Goal: Task Accomplishment & Management: Manage account settings

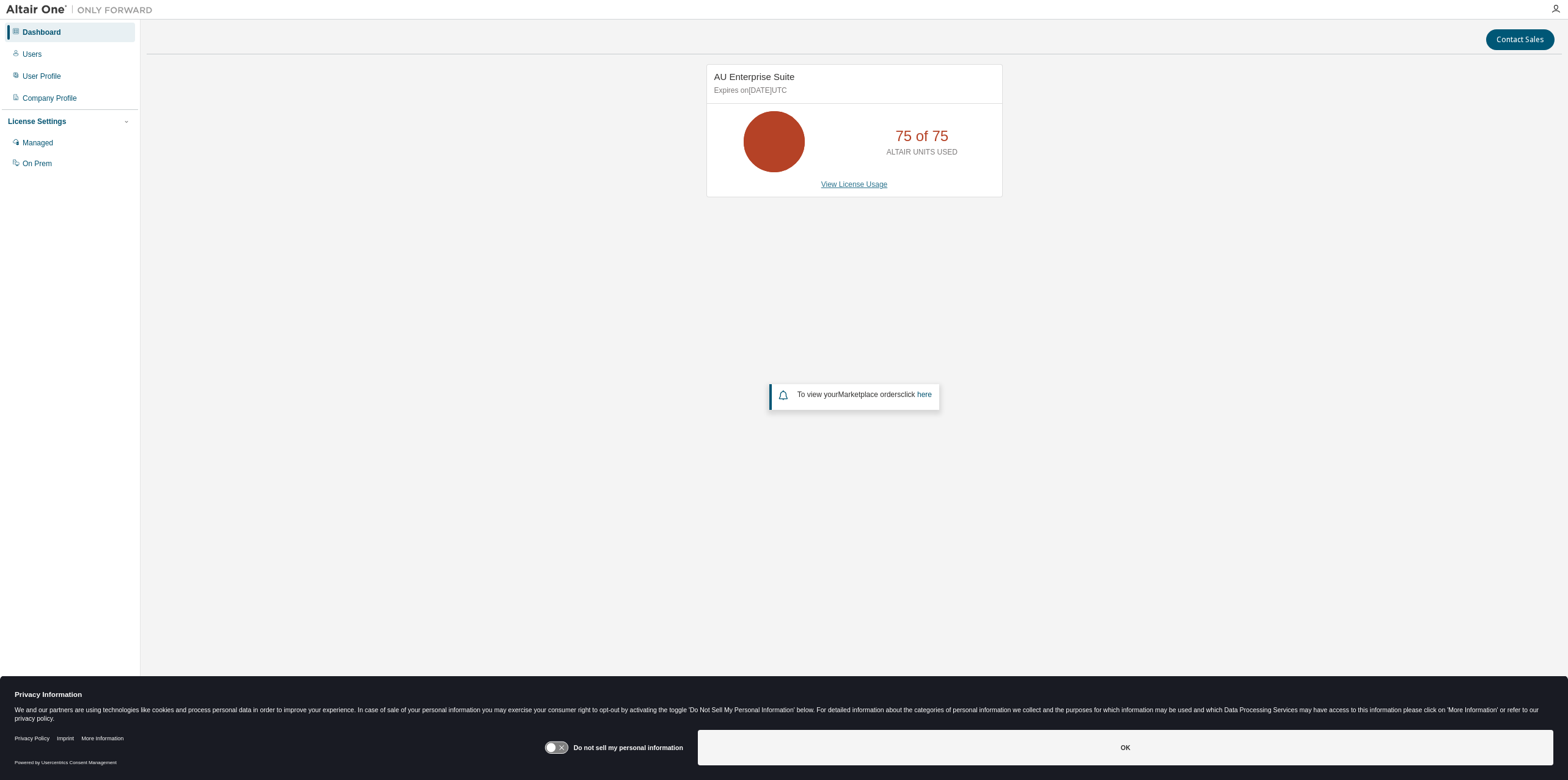
click at [856, 181] on link "View License Usage" at bounding box center [854, 185] width 67 height 9
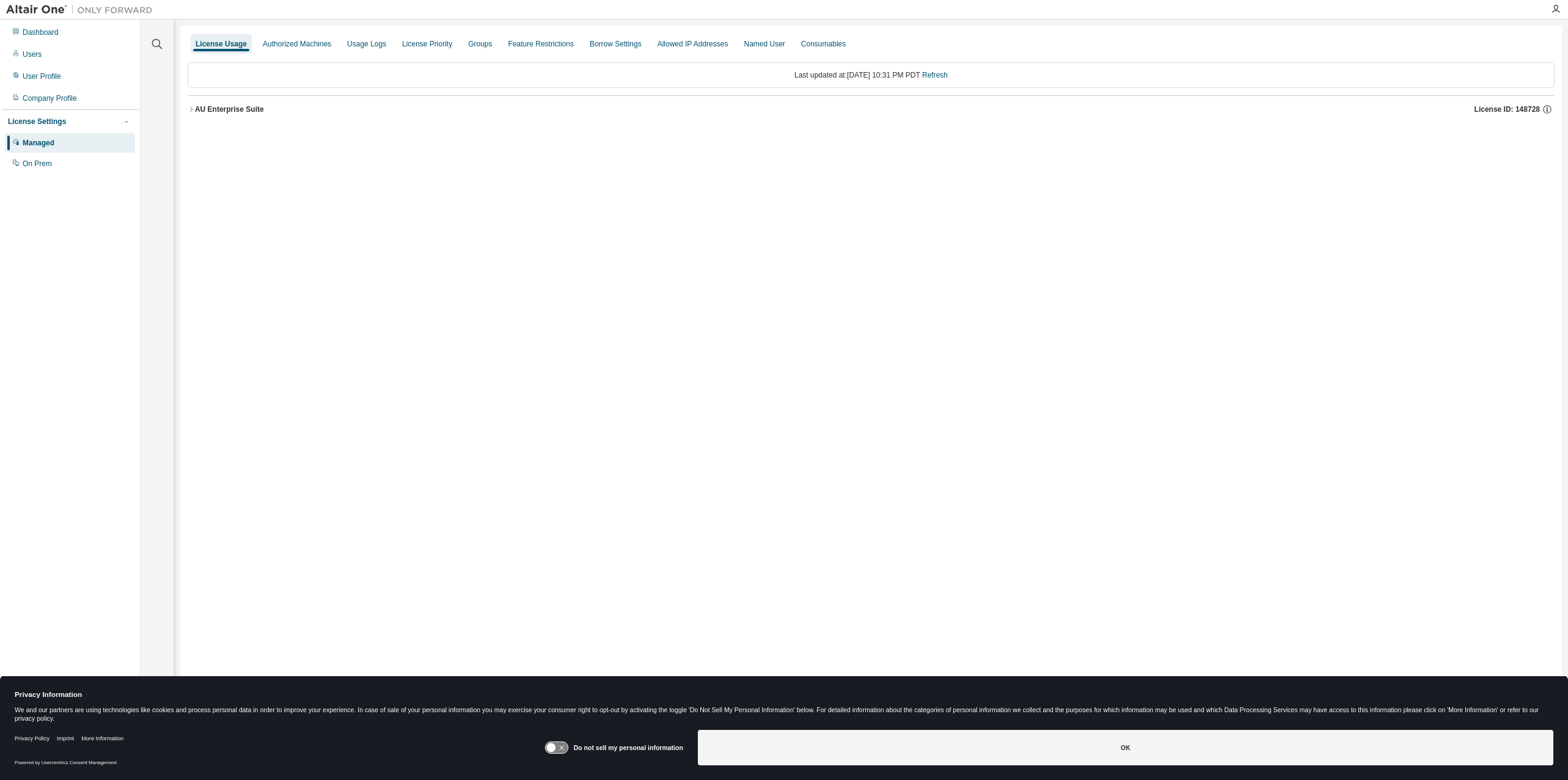
click at [192, 110] on icon "button" at bounding box center [191, 109] width 3 height 4
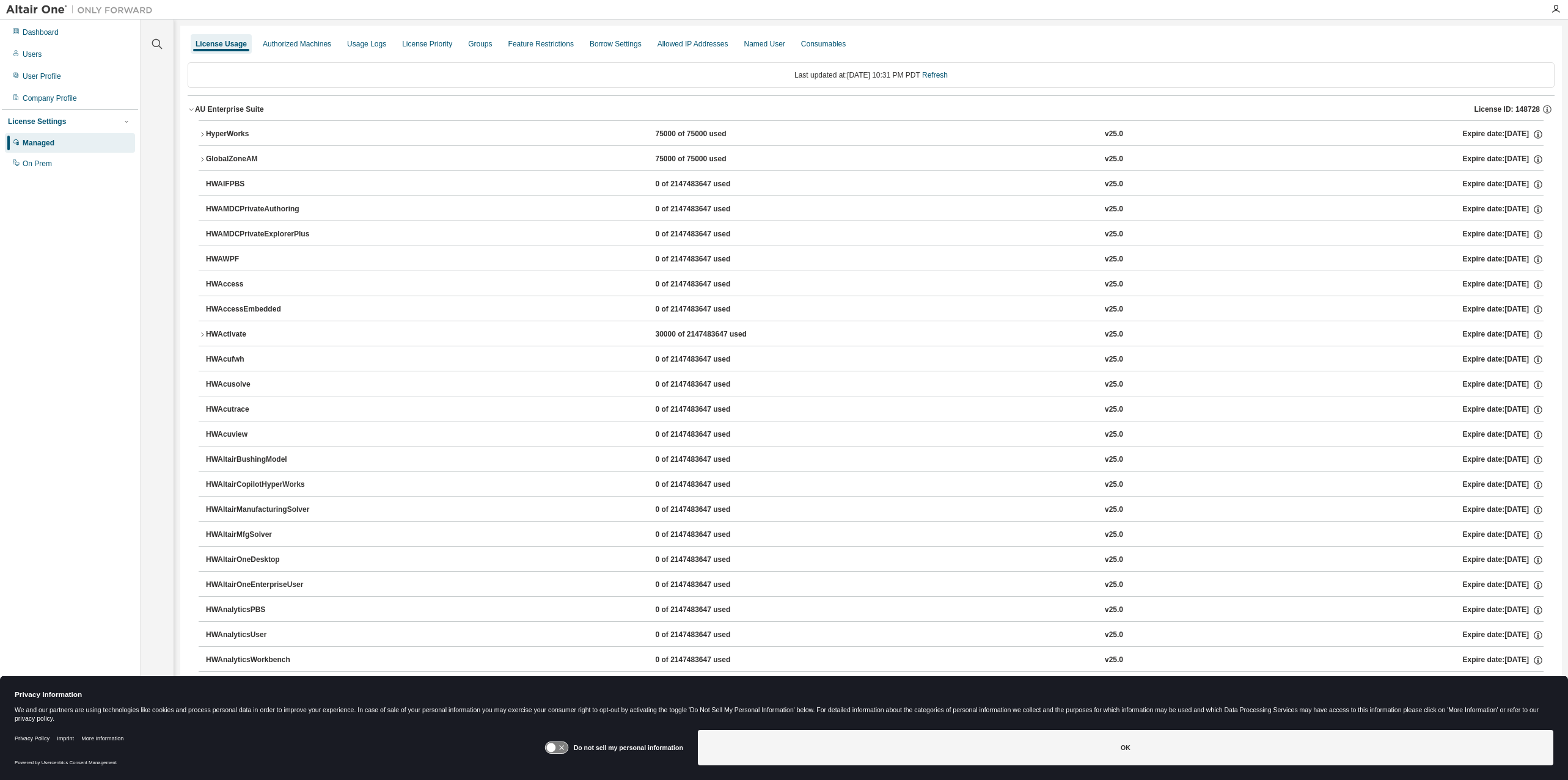
click at [202, 133] on icon "button" at bounding box center [203, 134] width 3 height 4
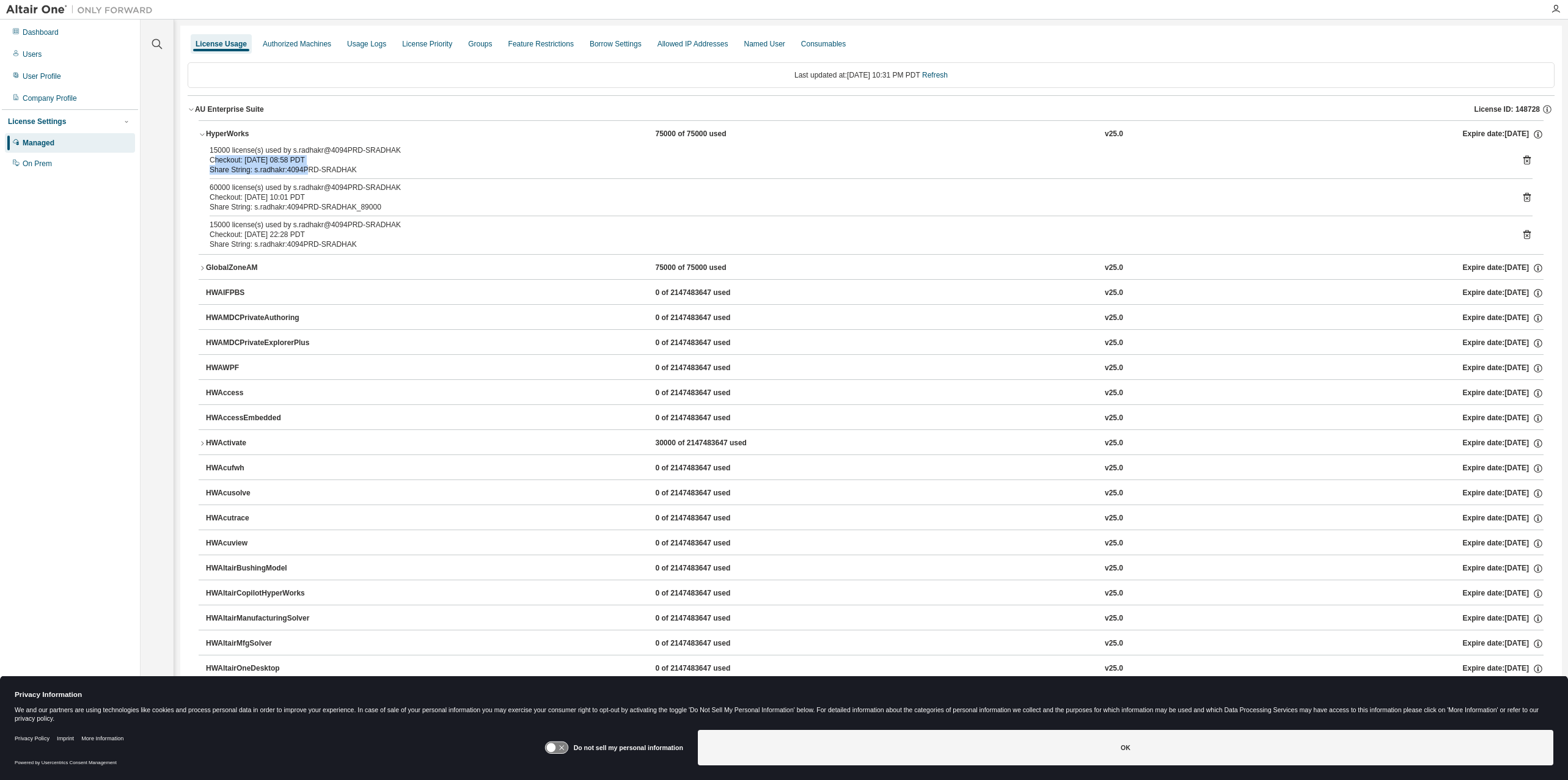
drag, startPoint x: 215, startPoint y: 161, endPoint x: 913, endPoint y: 218, distance: 700.3
click at [302, 167] on div "15000 license(s) used by s.radhakr@4094PRD-SRADHAK Checkout: 2025-08-26 08:58 P…" at bounding box center [856, 160] width 1293 height 29
